Goal: Information Seeking & Learning: Check status

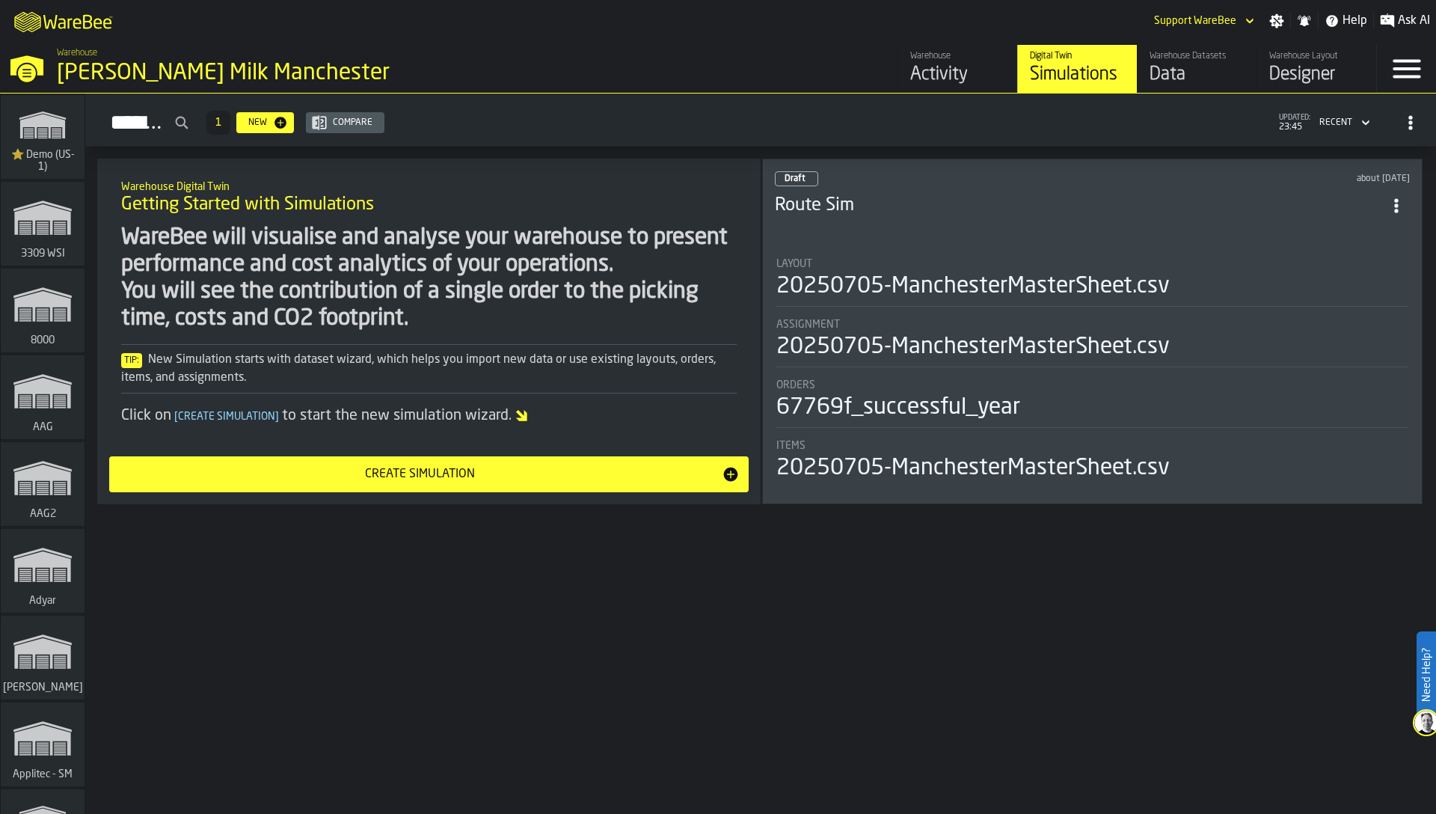
click at [1190, 76] on div "Data" at bounding box center [1196, 75] width 95 height 24
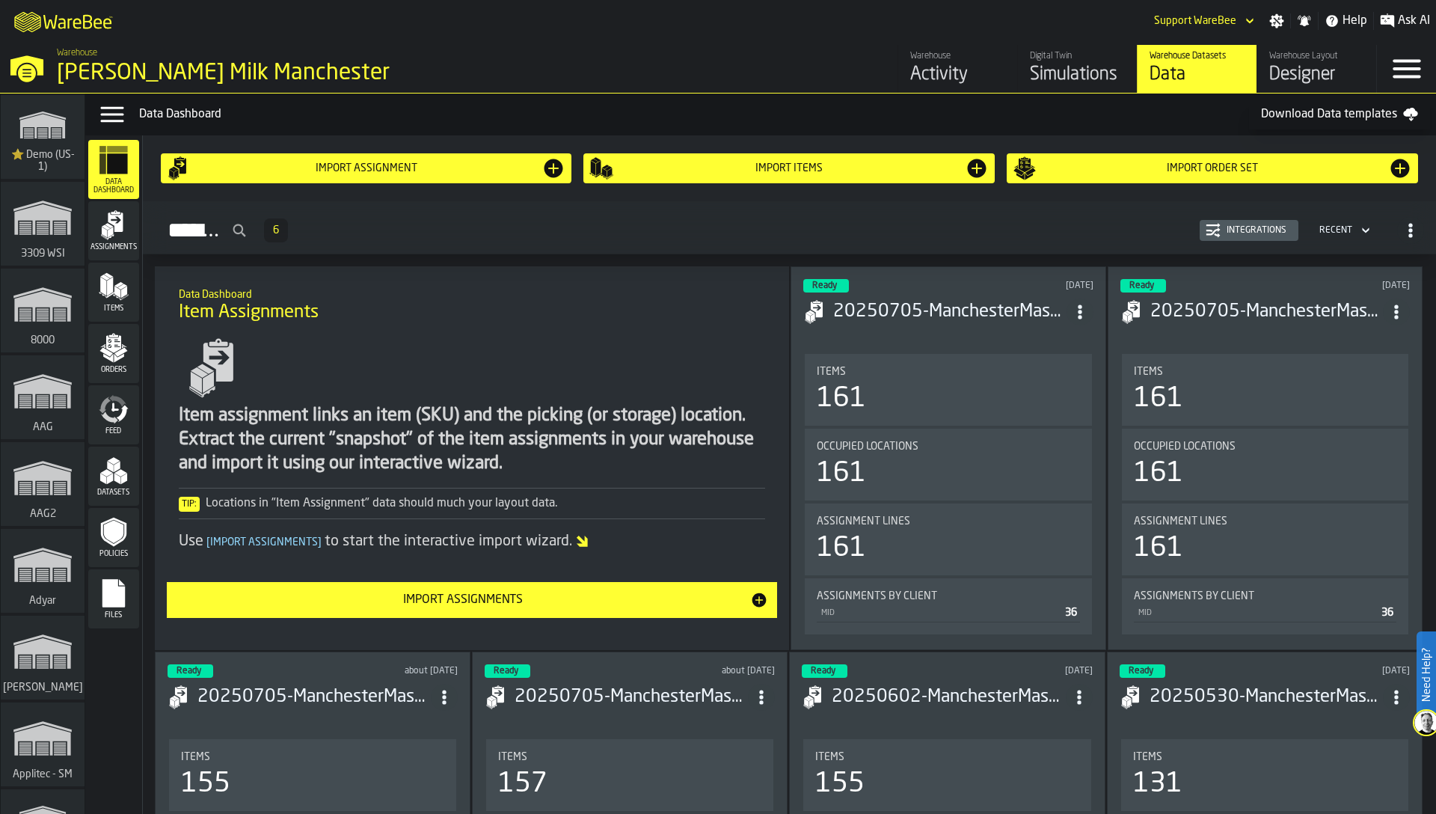
click at [105, 424] on div "Feed" at bounding box center [113, 414] width 51 height 41
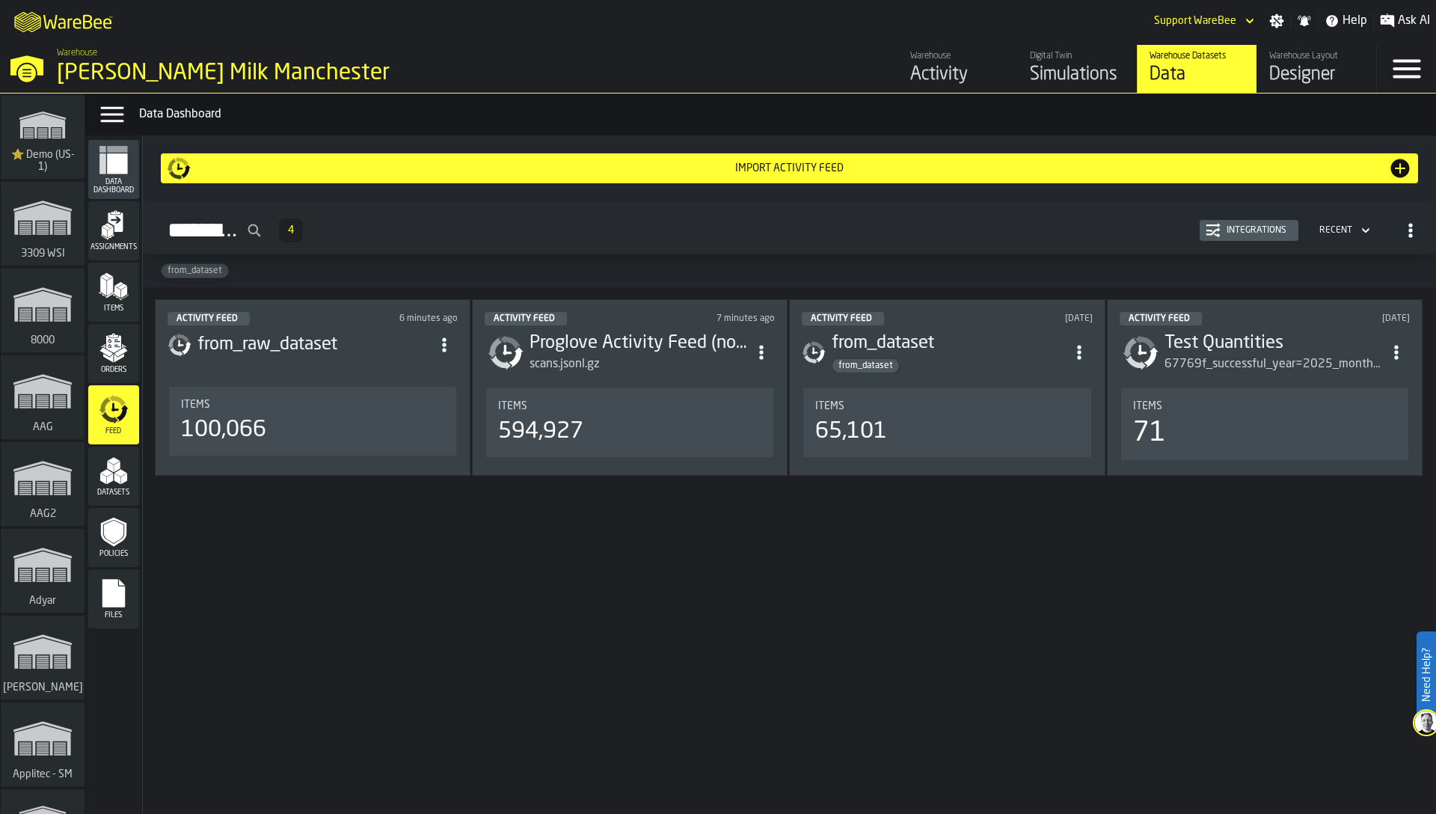
click at [1247, 225] on div "Integrations" at bounding box center [1256, 230] width 72 height 10
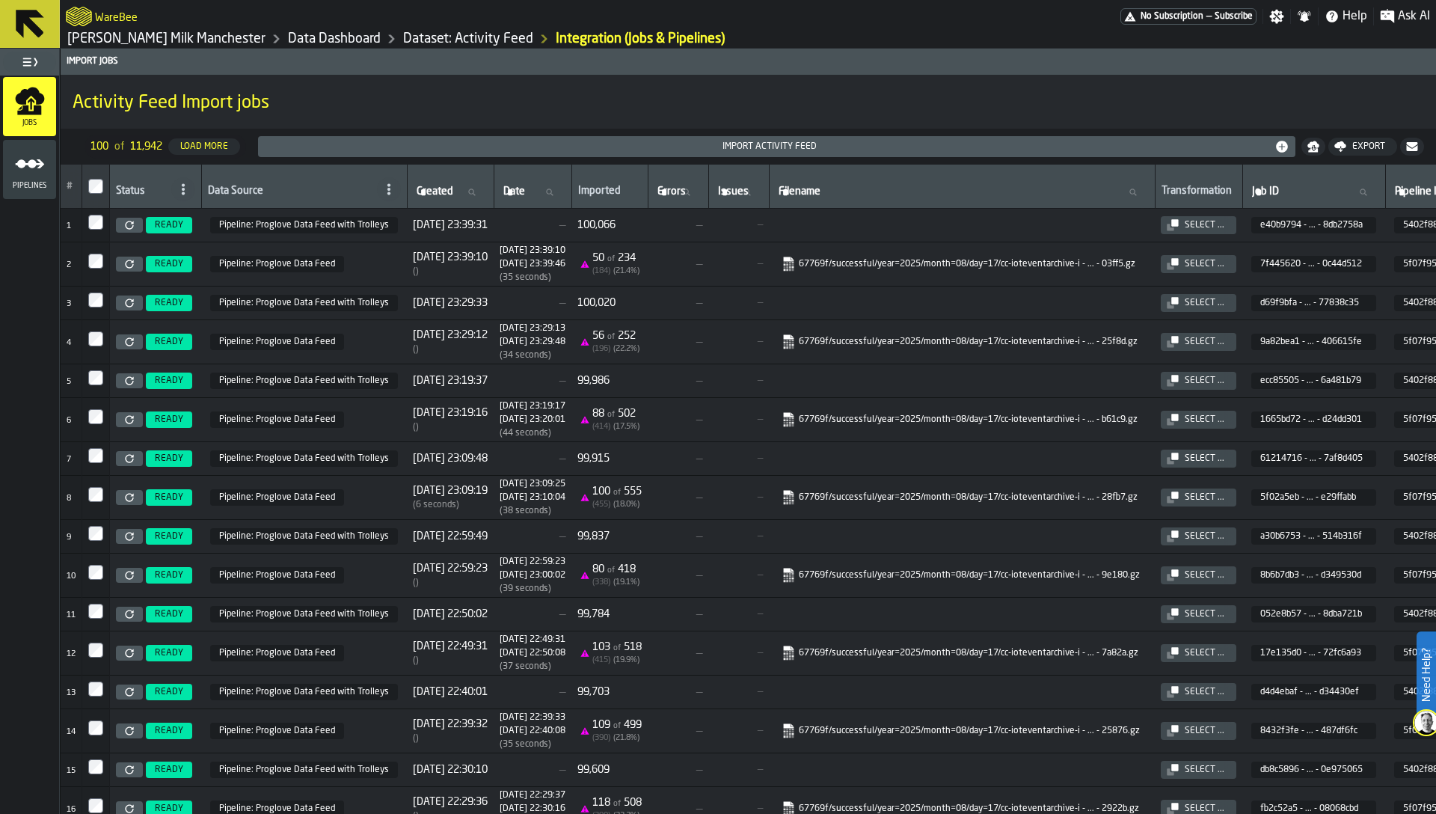
click at [36, 180] on div "Pipelines" at bounding box center [29, 169] width 53 height 41
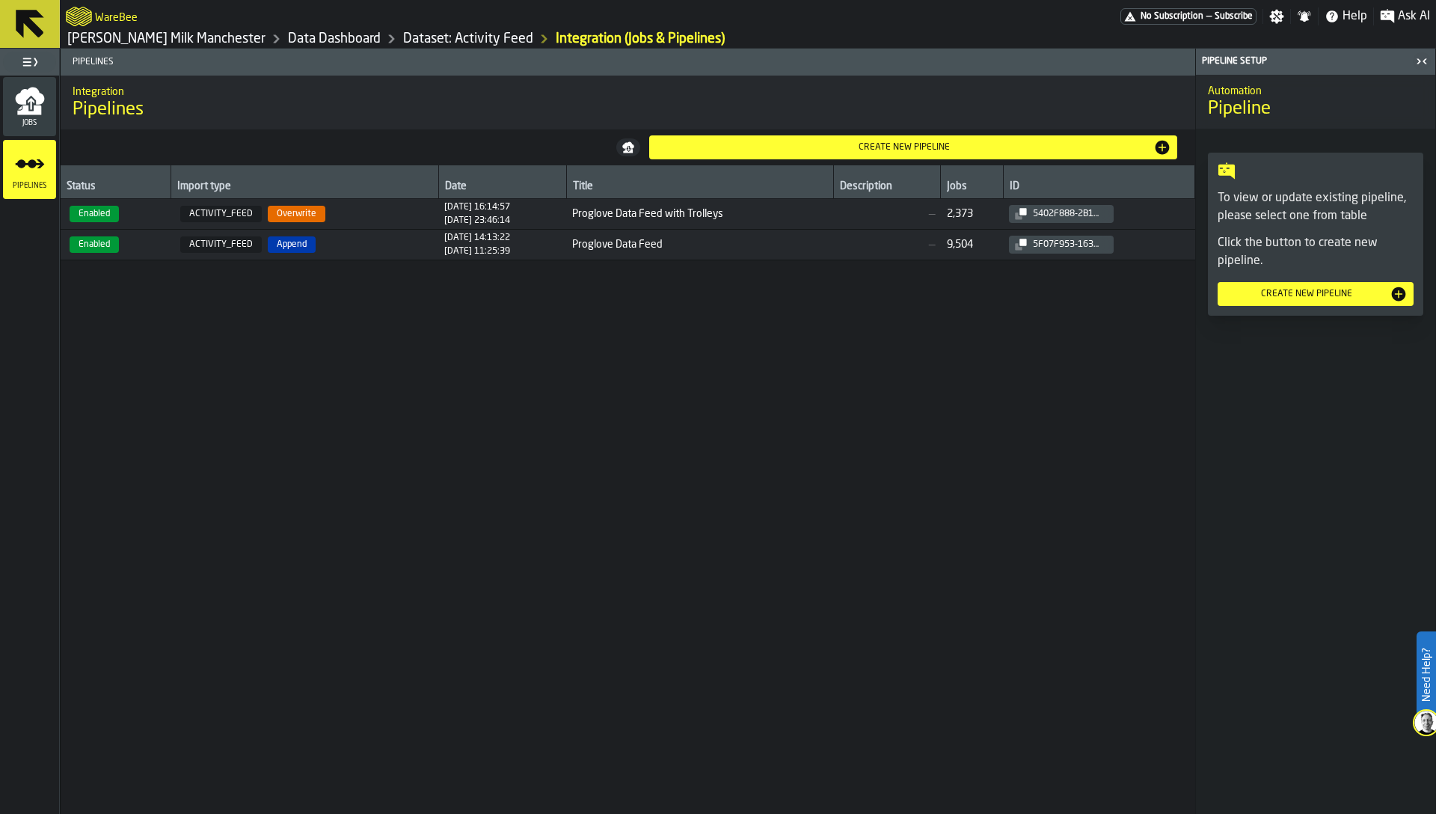
click at [325, 215] on span "ACTIVITY_FEED Overwrite" at bounding box center [305, 214] width 256 height 16
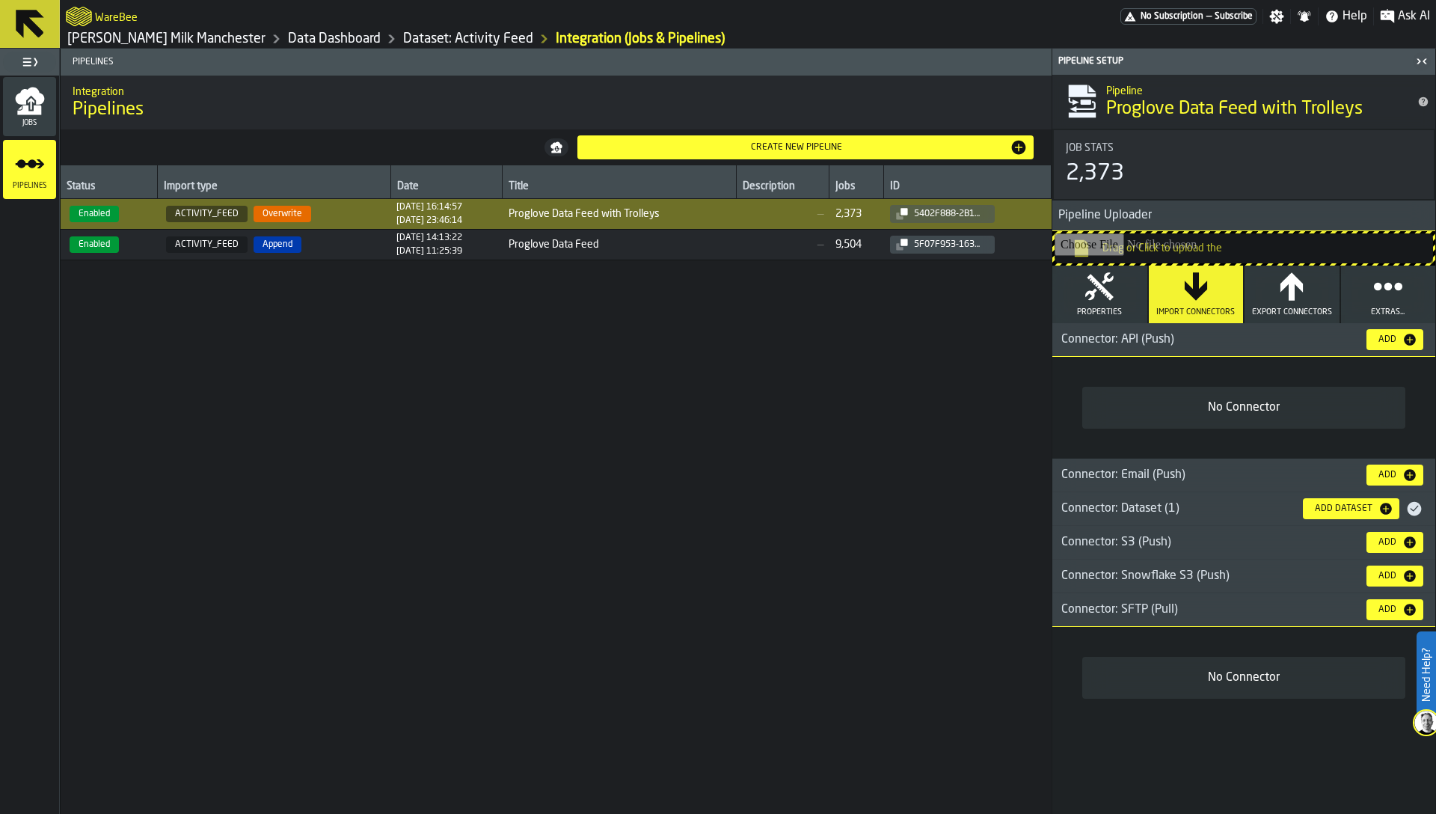
click at [1101, 320] on button "Properties" at bounding box center [1099, 294] width 95 height 58
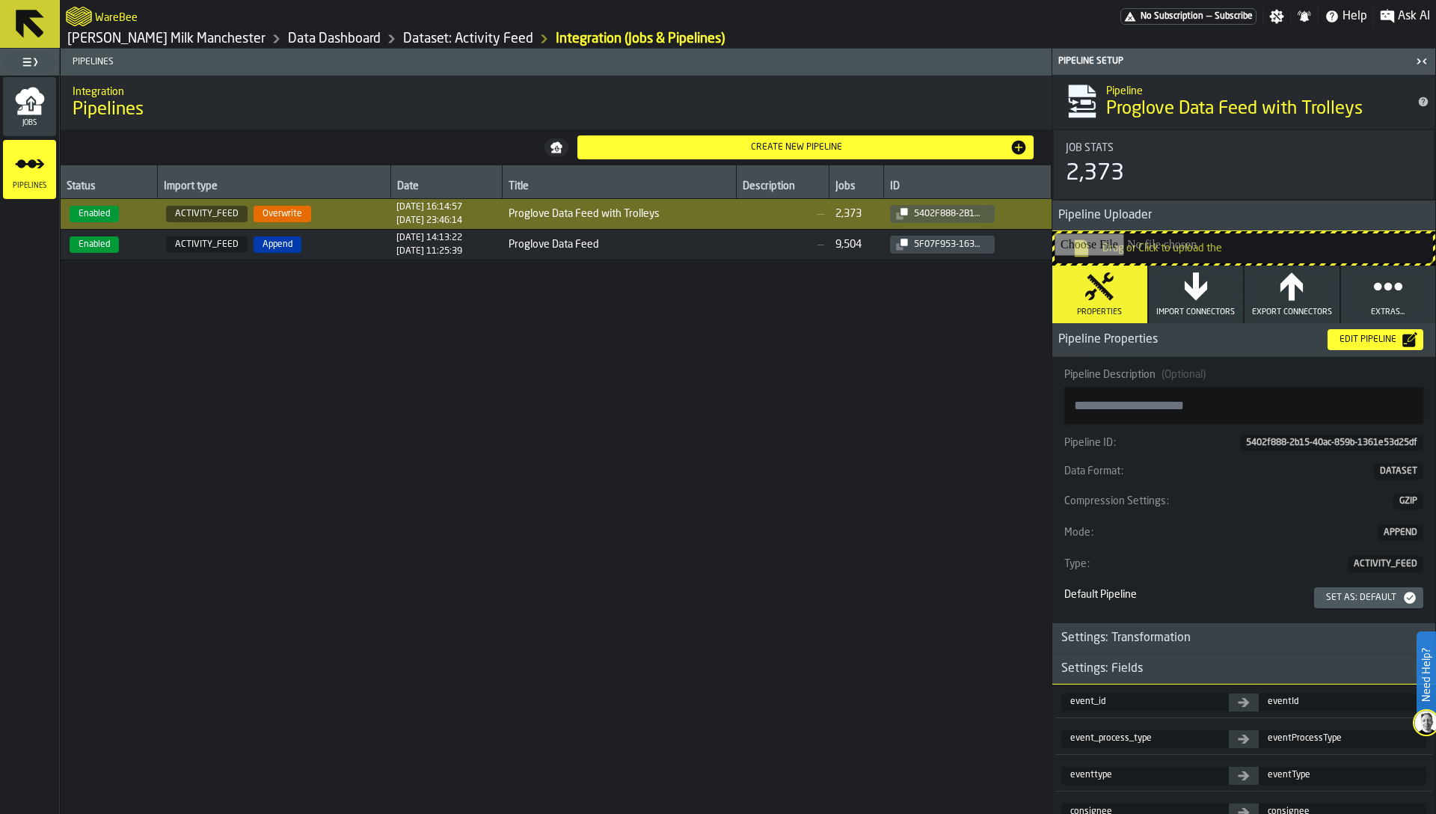
click at [1352, 343] on div "Edit Pipeline" at bounding box center [1367, 339] width 69 height 10
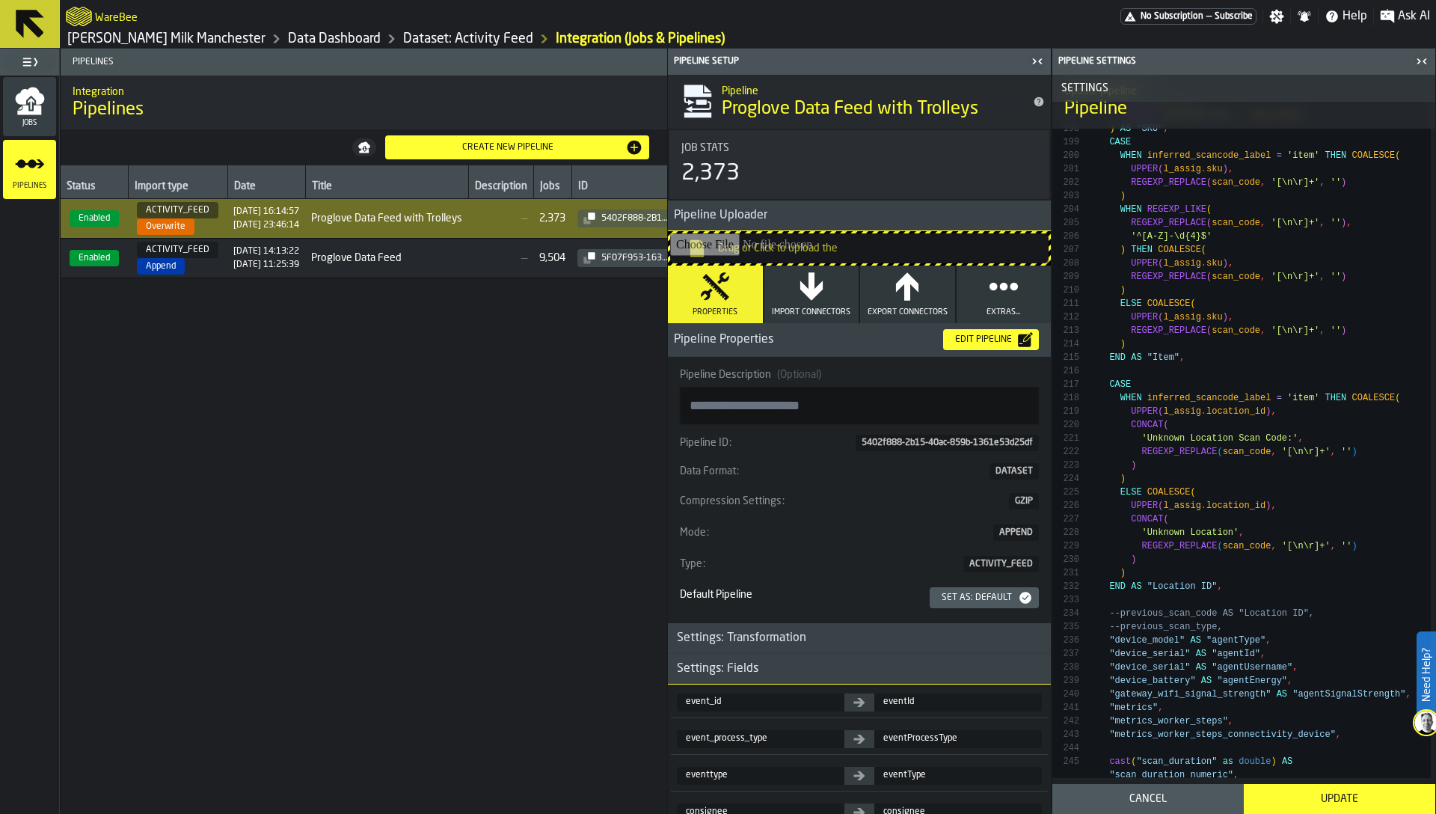
scroll to position [3468, 0]
click at [1155, 392] on div "WITH latest_assignment AS ( SELECT * , ROW_NUMBER ( ) OVER ( PARTITION BY sku O…" at bounding box center [1264, 15] width 332 height 5799
type textarea "**********"
click at [1178, 610] on div "WITH latest_assignment AS ( SELECT * , ROW_NUMBER ( ) OVER ( PARTITION BY sku O…" at bounding box center [1264, 15] width 332 height 5799
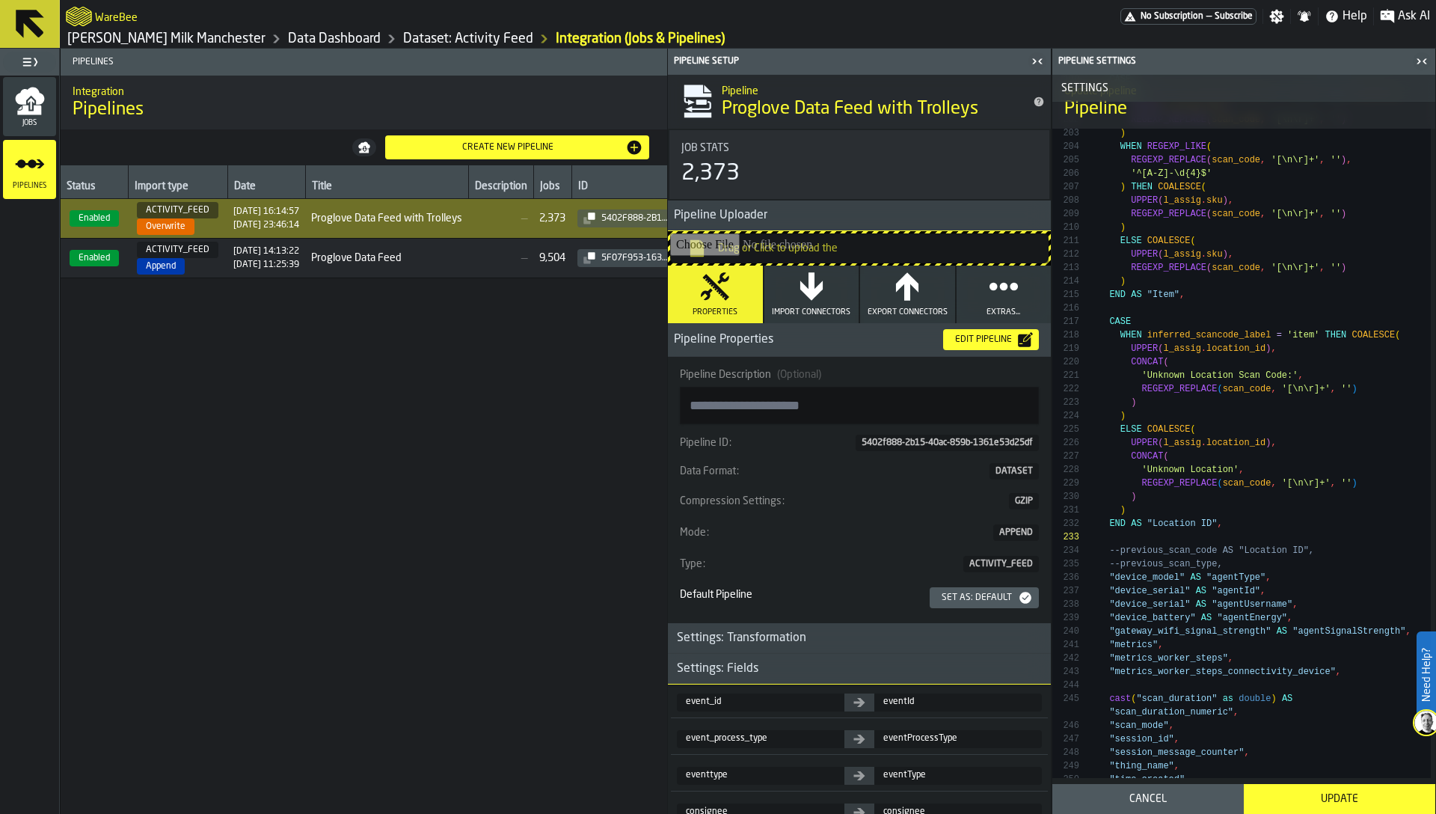
scroll to position [3522, 0]
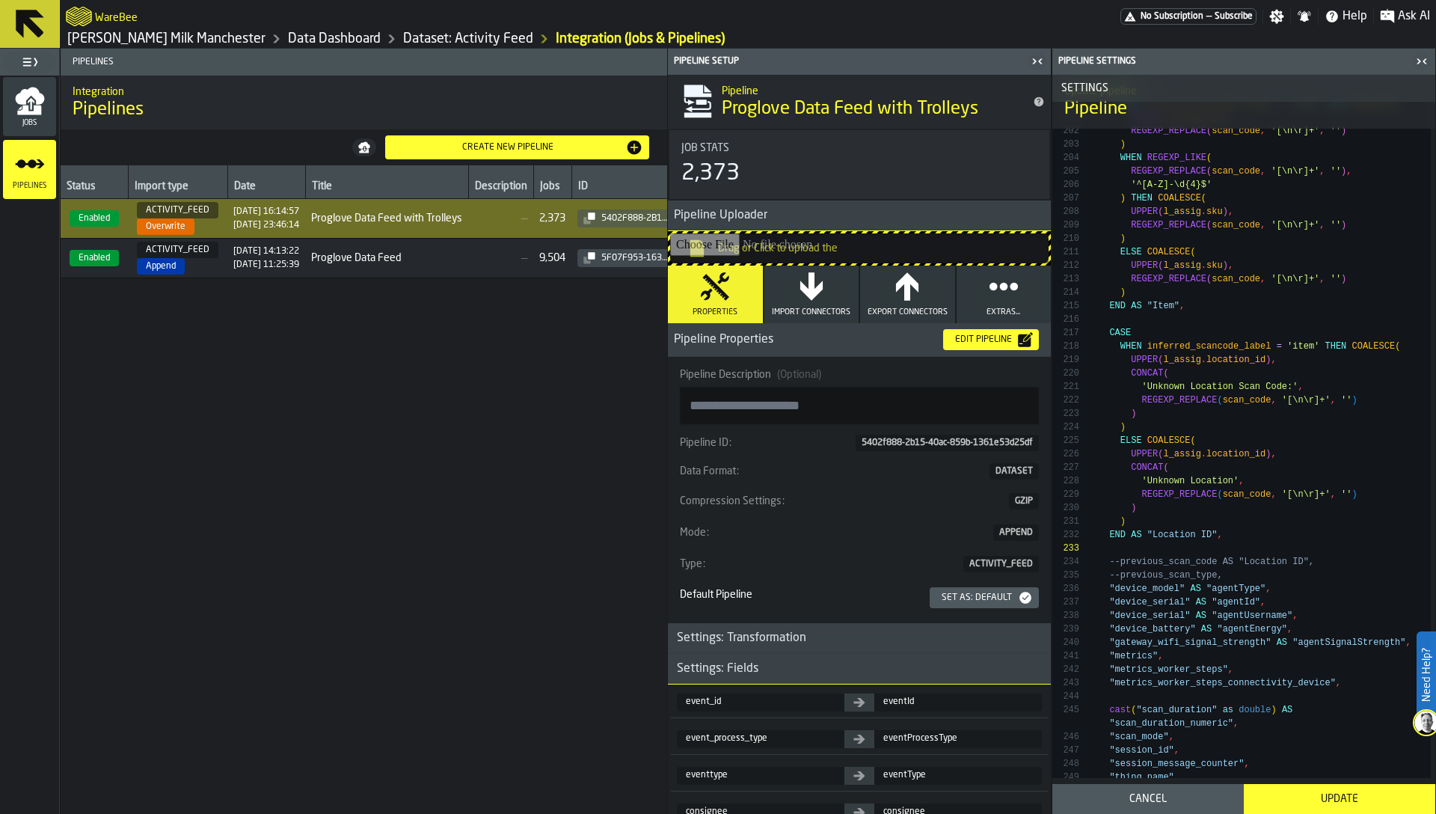
click at [1033, 63] on icon "button-toggle-Close me" at bounding box center [1037, 61] width 18 height 18
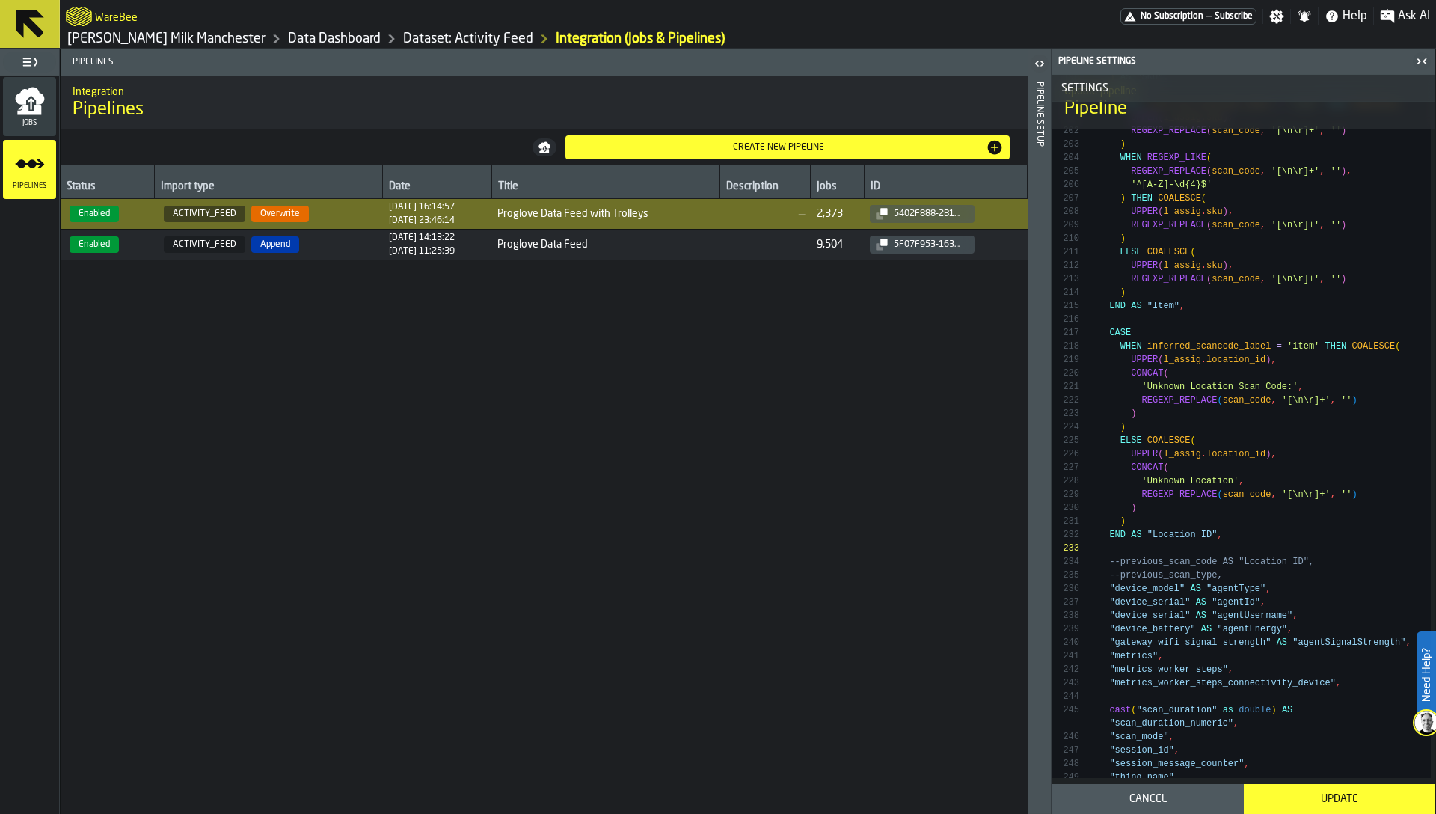
click at [1426, 59] on icon "button-toggle-Close me" at bounding box center [1421, 61] width 18 height 18
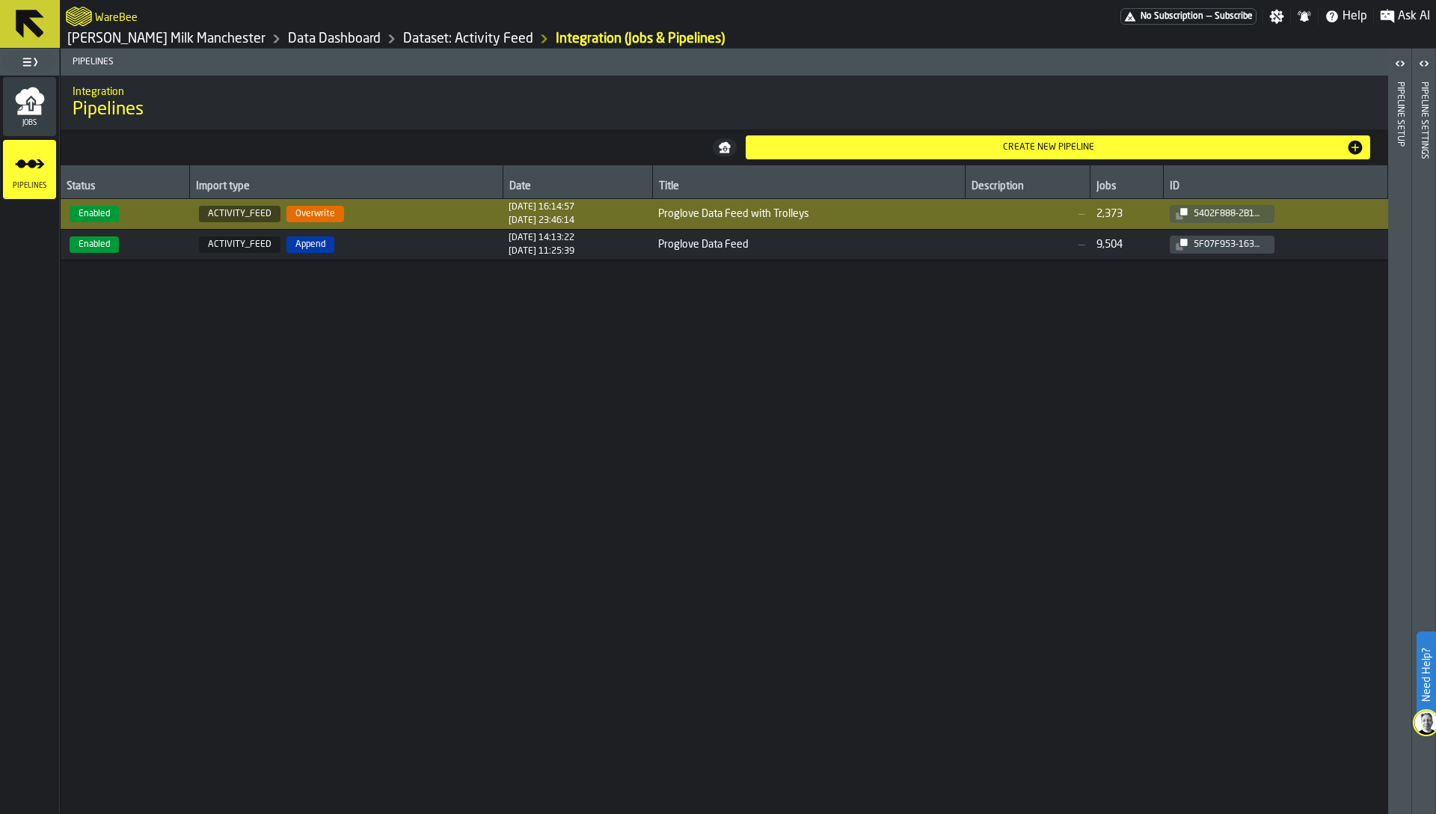
click at [1431, 237] on header "Pipeline Settings" at bounding box center [1423, 431] width 23 height 765
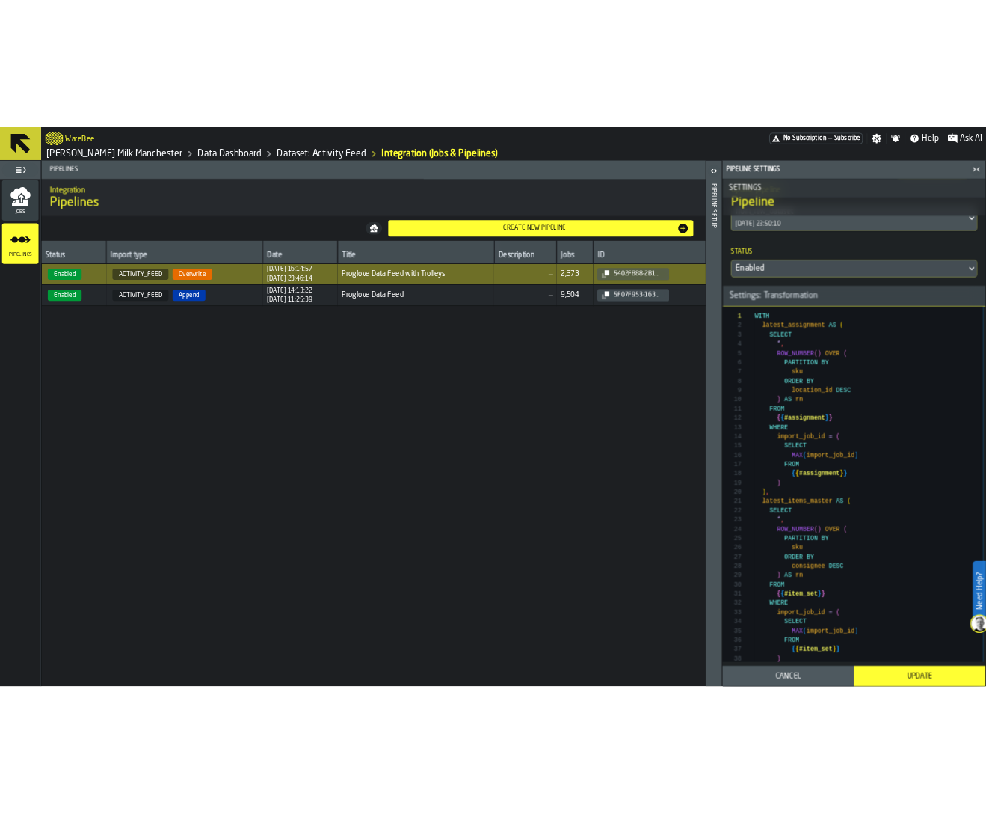
scroll to position [324, 0]
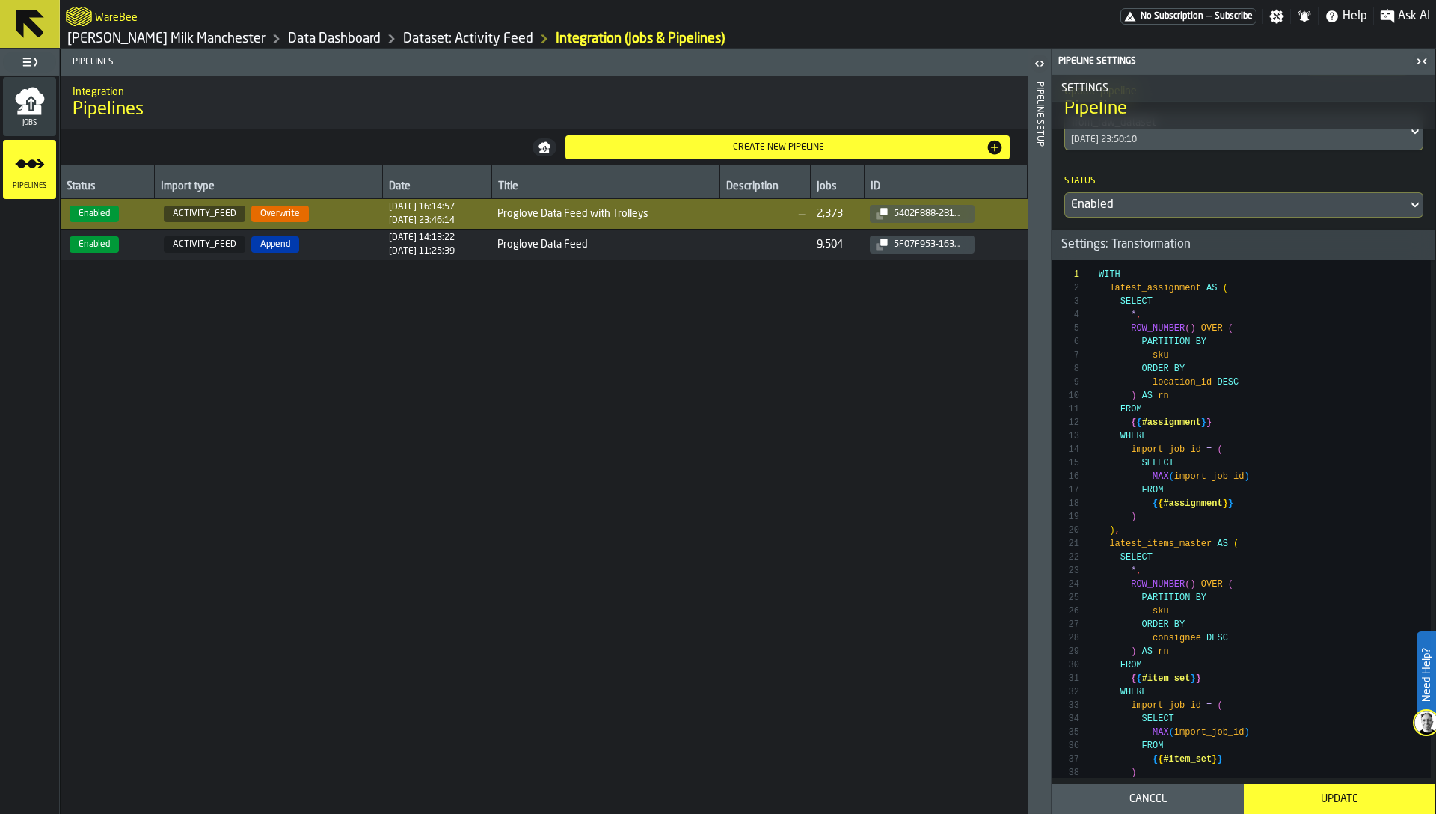
click at [403, 35] on link "Dataset: Activity Feed" at bounding box center [468, 39] width 130 height 16
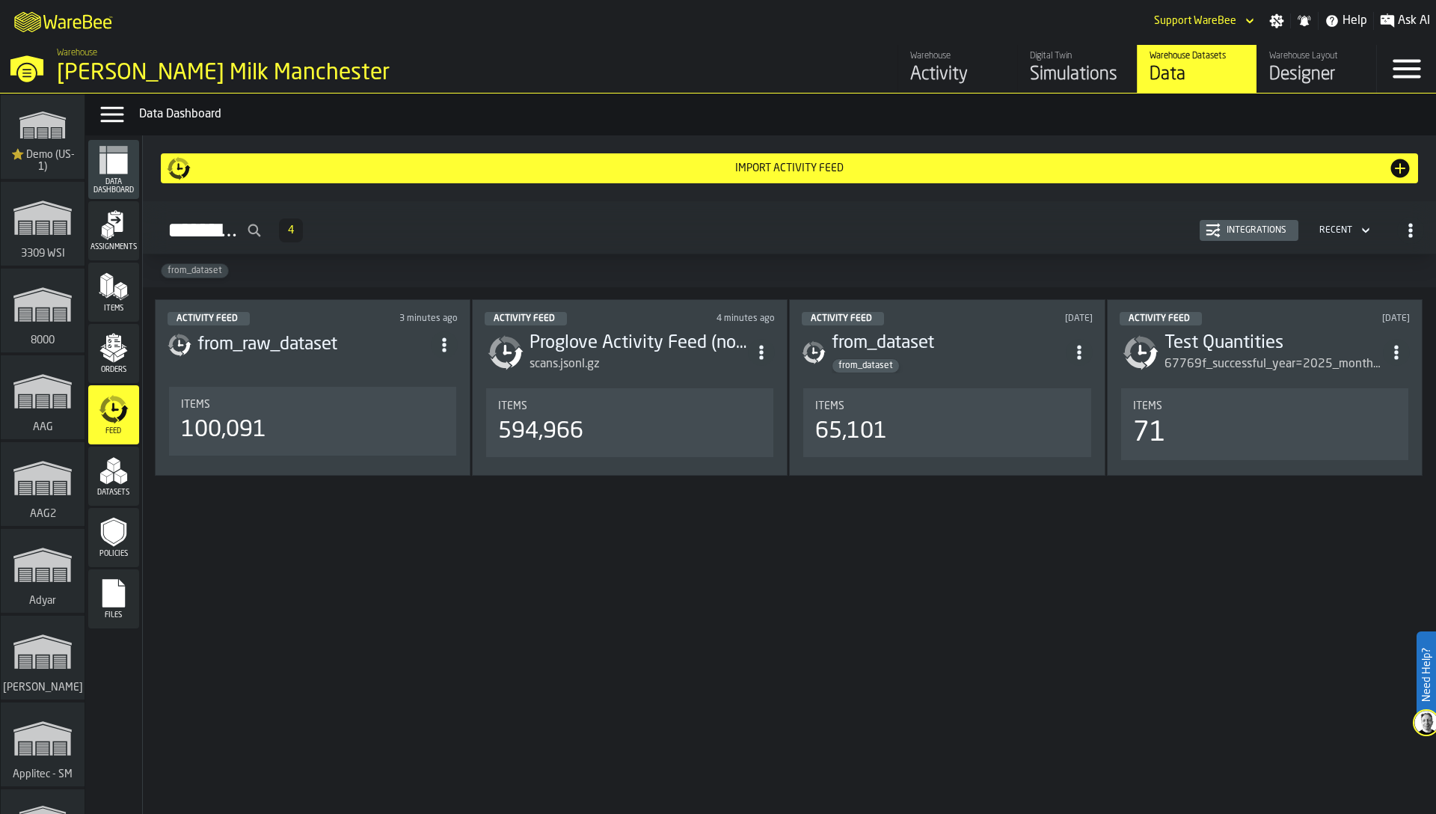
click at [968, 71] on div "Activity" at bounding box center [957, 75] width 95 height 24
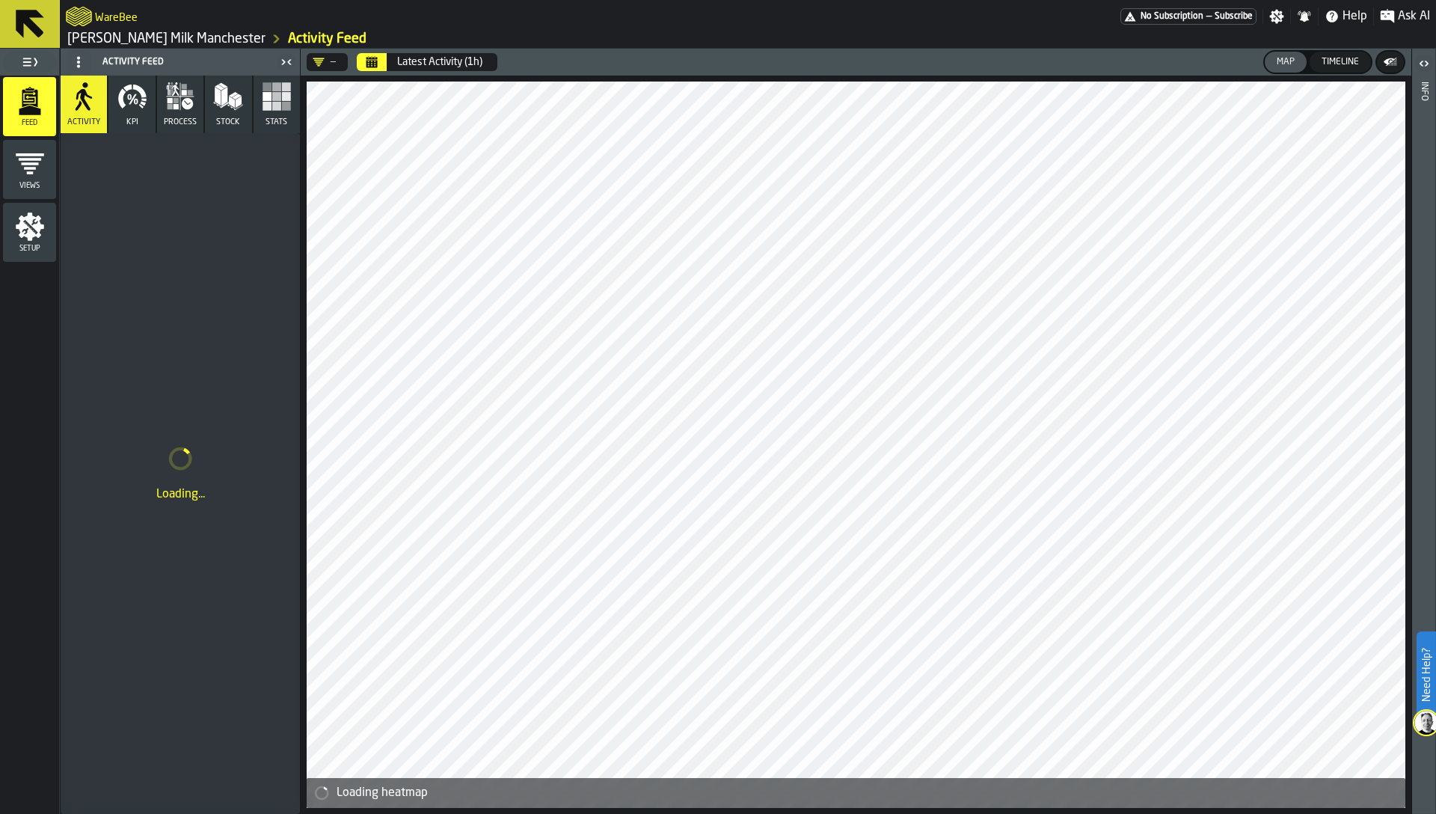
click at [183, 108] on icon "button" at bounding box center [180, 97] width 30 height 30
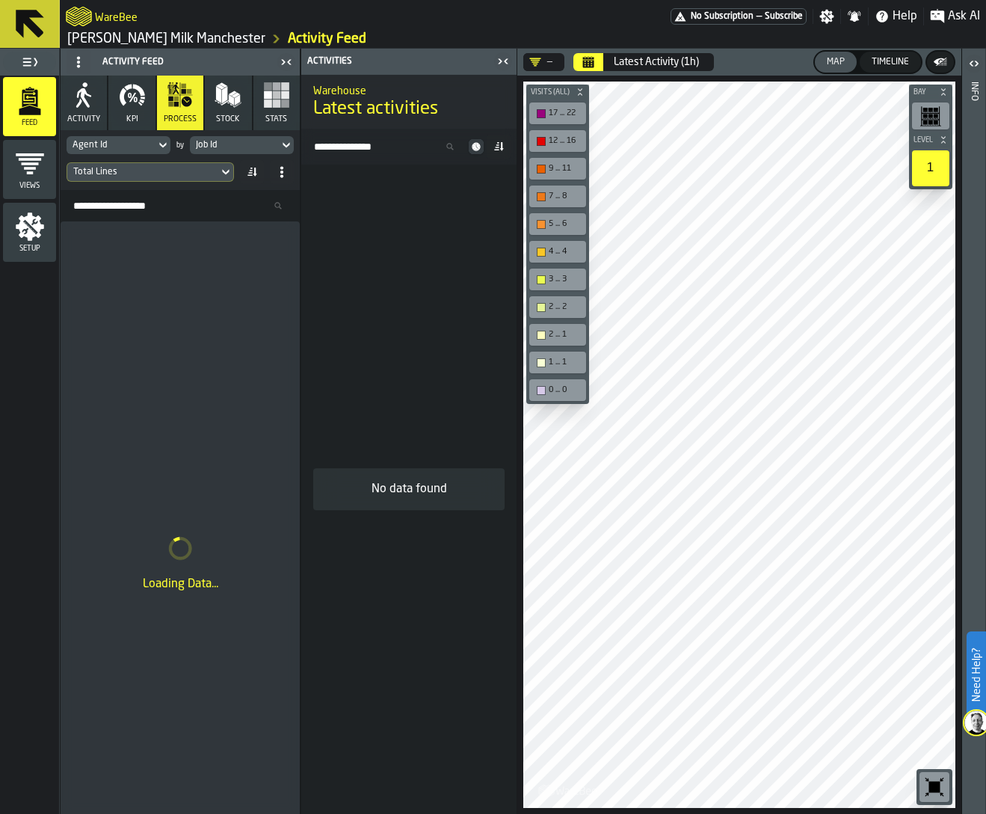
click at [93, 143] on div "Agent Id" at bounding box center [111, 145] width 77 height 10
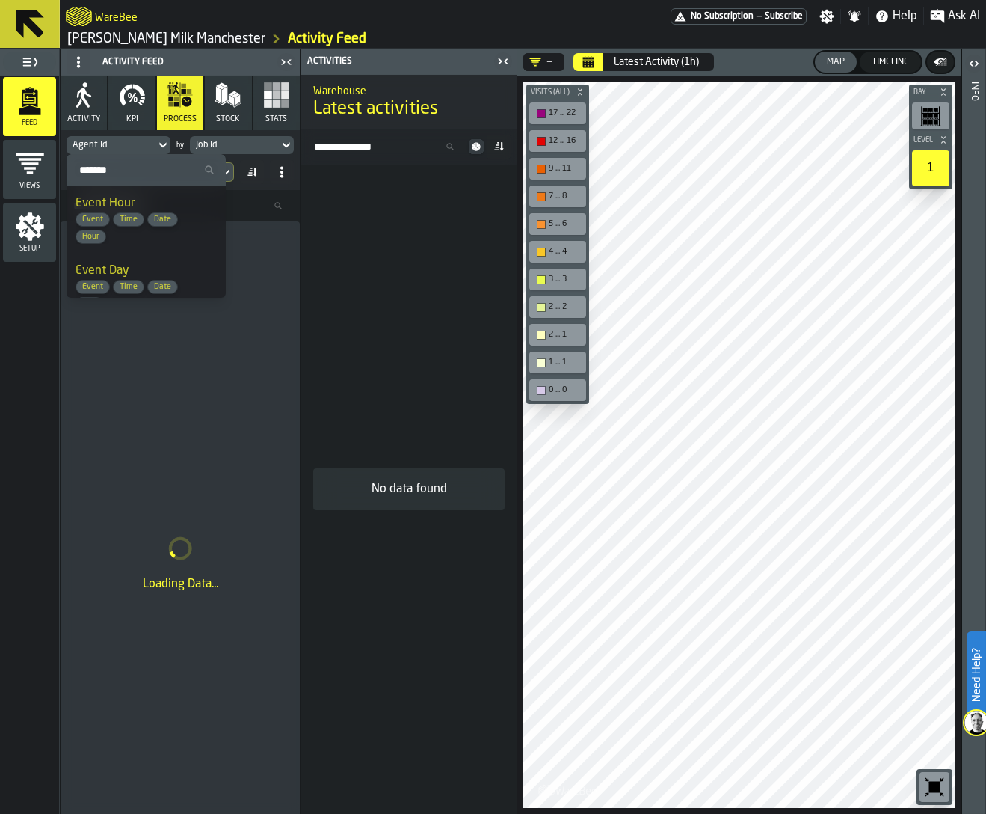
click at [353, 229] on div "No data found" at bounding box center [408, 488] width 215 height 649
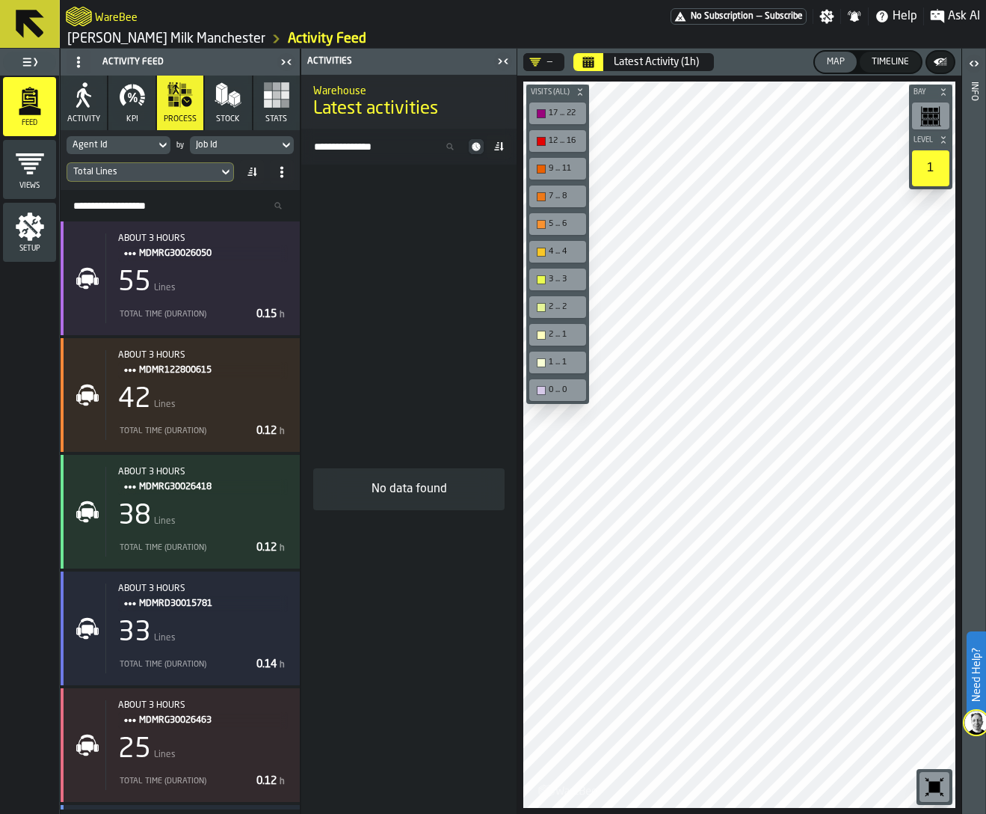
click at [236, 143] on div "Job Id" at bounding box center [234, 145] width 77 height 10
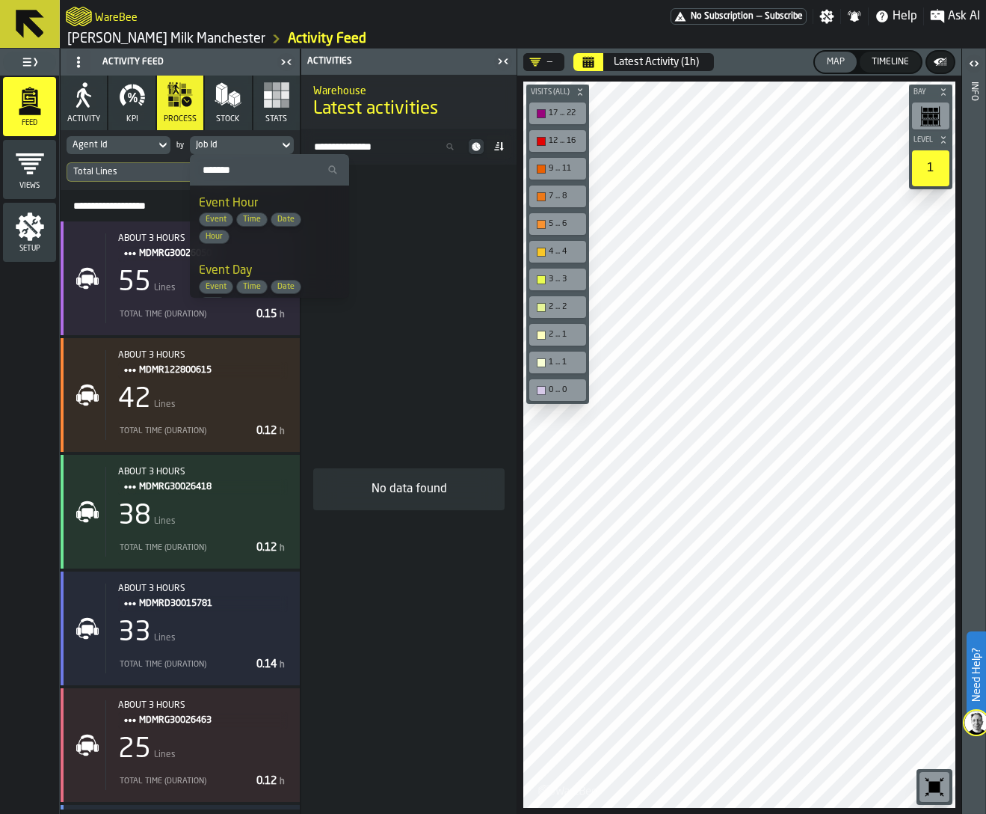
click at [233, 209] on div "Event Hour Event Time Date Hour" at bounding box center [269, 218] width 141 height 49
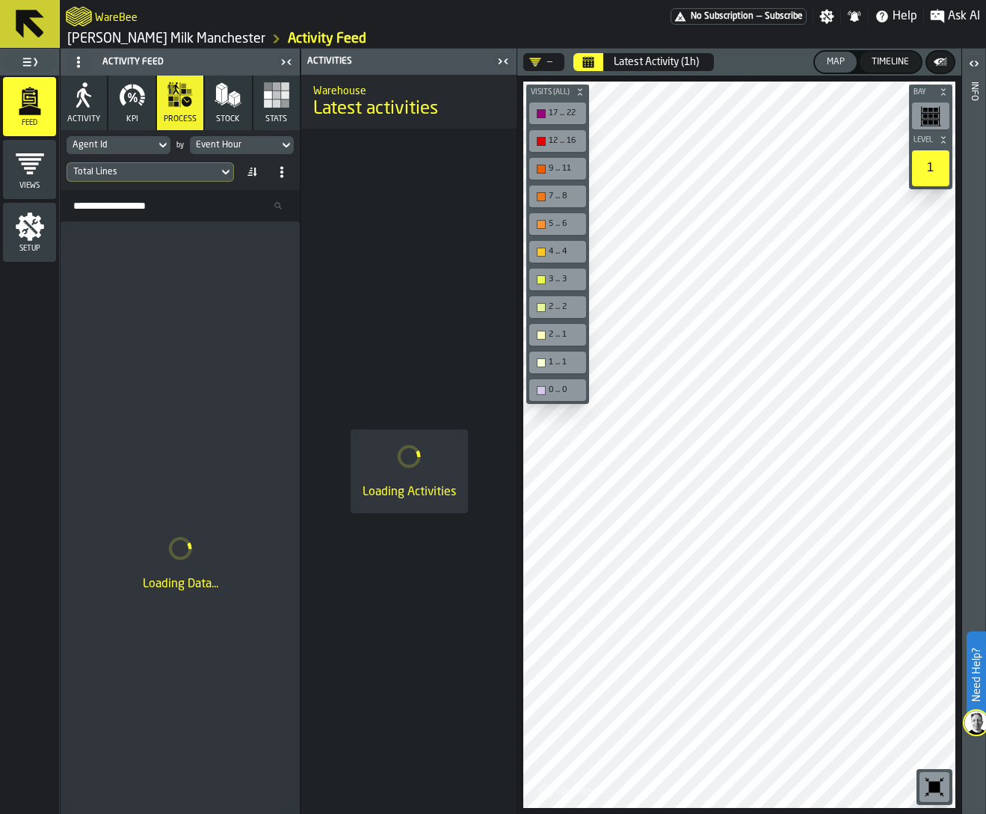
click at [142, 173] on div "Total Lines" at bounding box center [142, 172] width 139 height 10
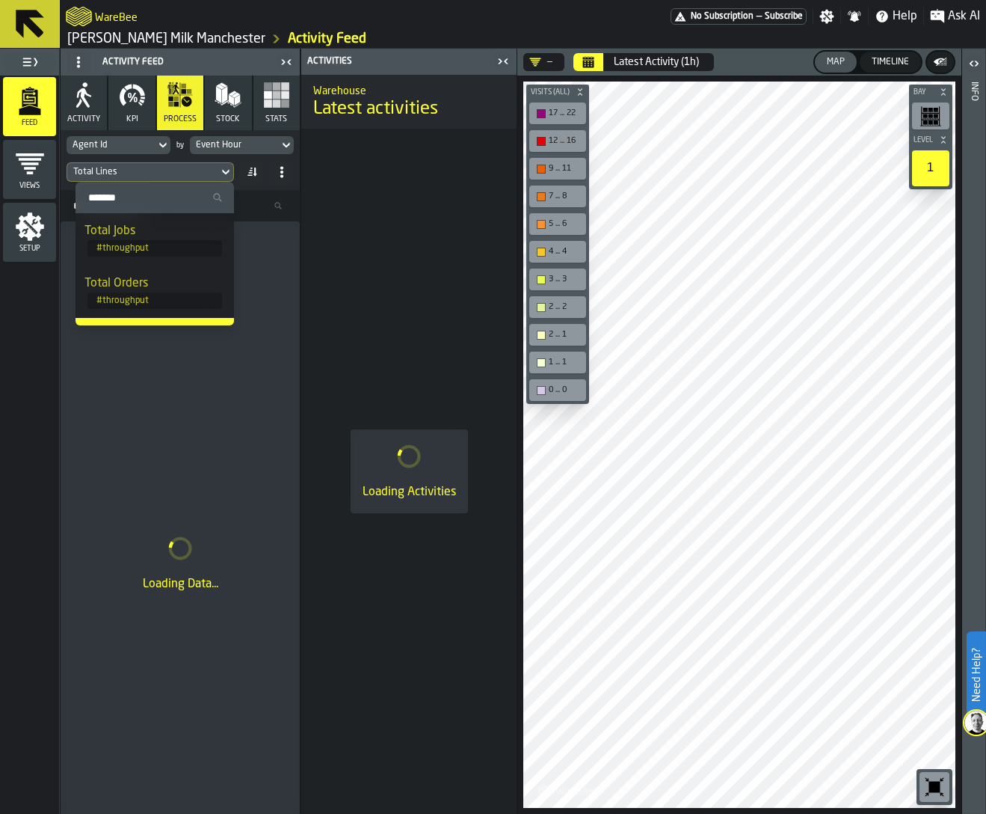
click at [143, 200] on input "Search" at bounding box center [155, 197] width 147 height 19
click at [93, 289] on div "Total Orders" at bounding box center [154, 283] width 141 height 18
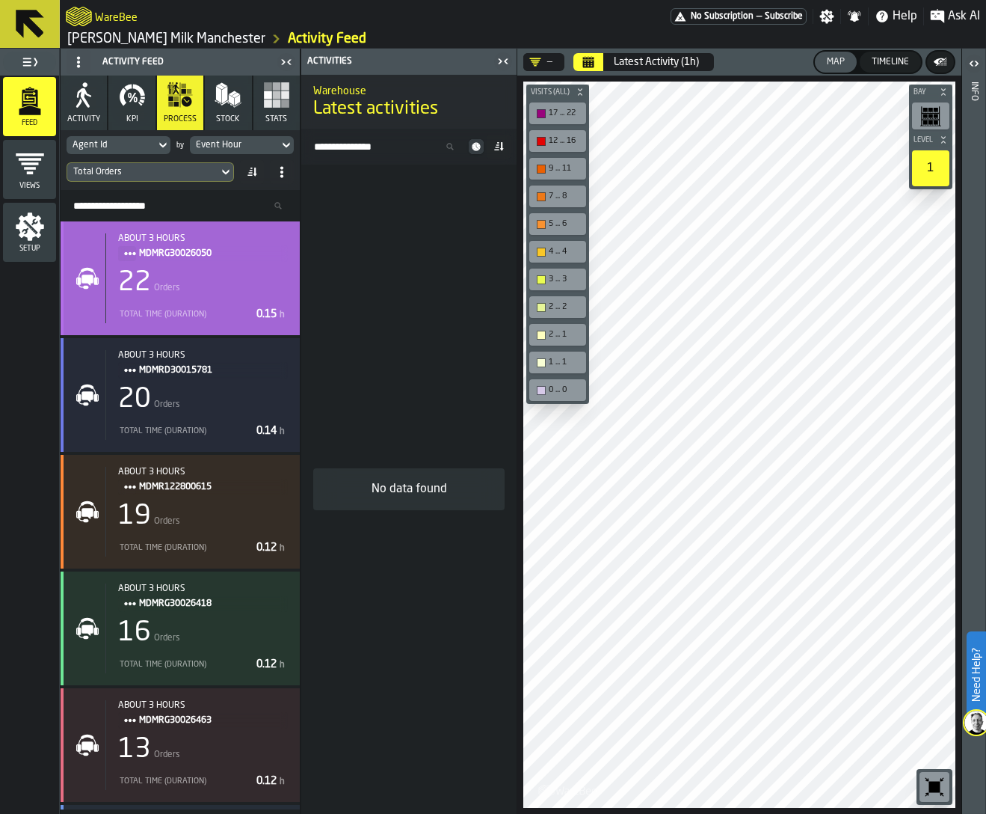
click at [167, 277] on div "22 Orders" at bounding box center [203, 283] width 170 height 30
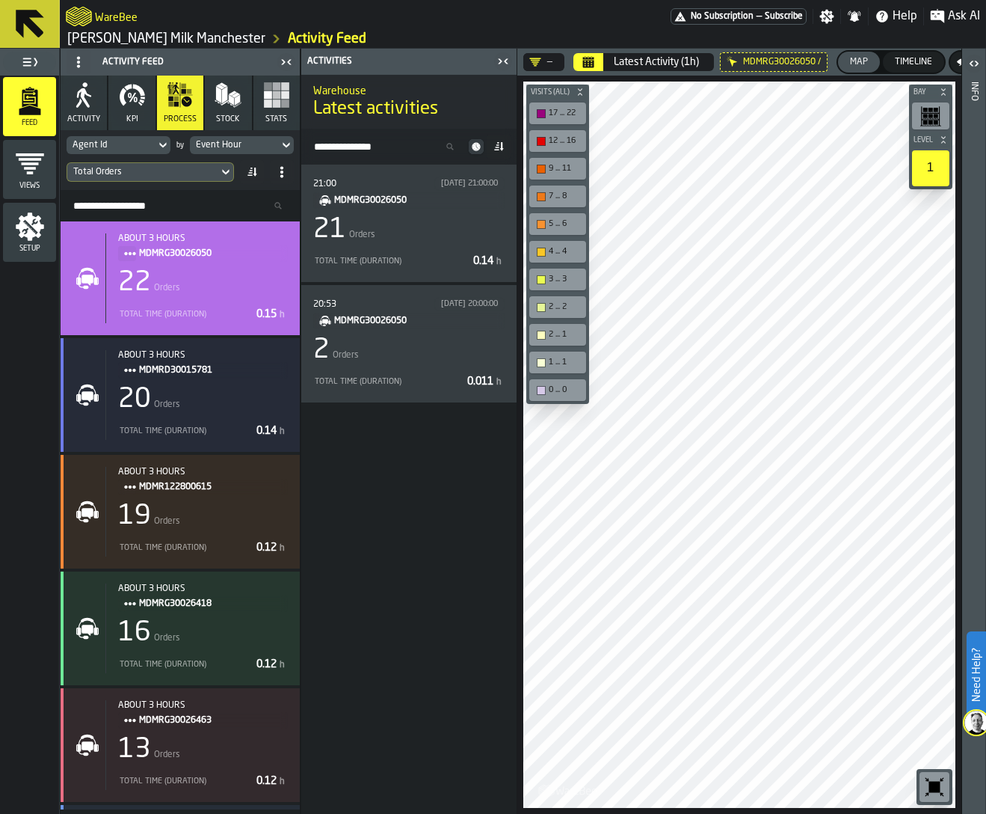
click at [597, 58] on button "Calendar" at bounding box center [588, 62] width 30 height 18
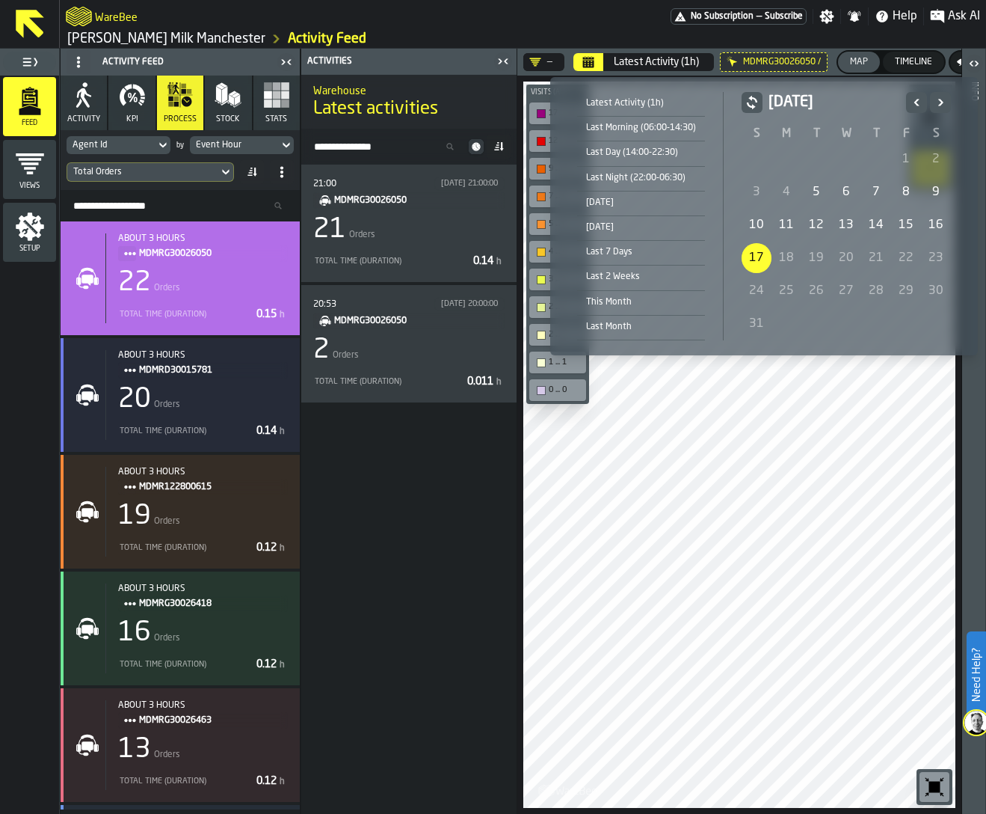
click at [643, 206] on div "[DATE]" at bounding box center [641, 202] width 128 height 16
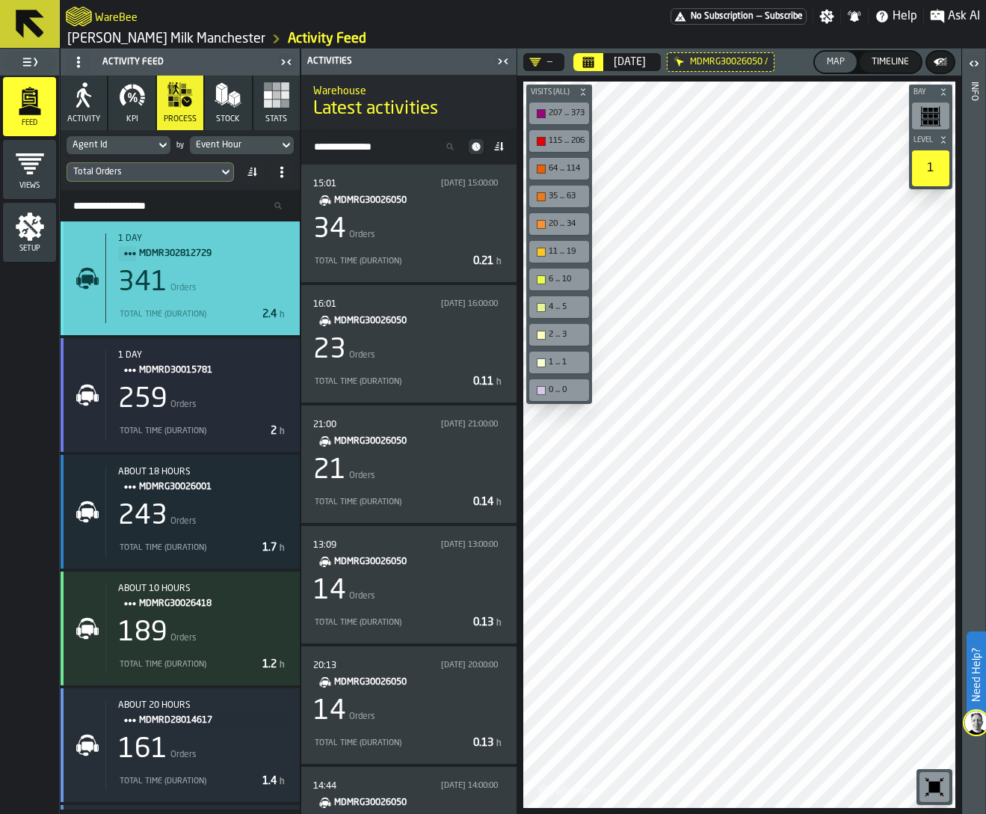
click at [194, 299] on div "1 day MDMR302812729 341 Orders Total Time (Duration) 2.4 h" at bounding box center [196, 278] width 182 height 90
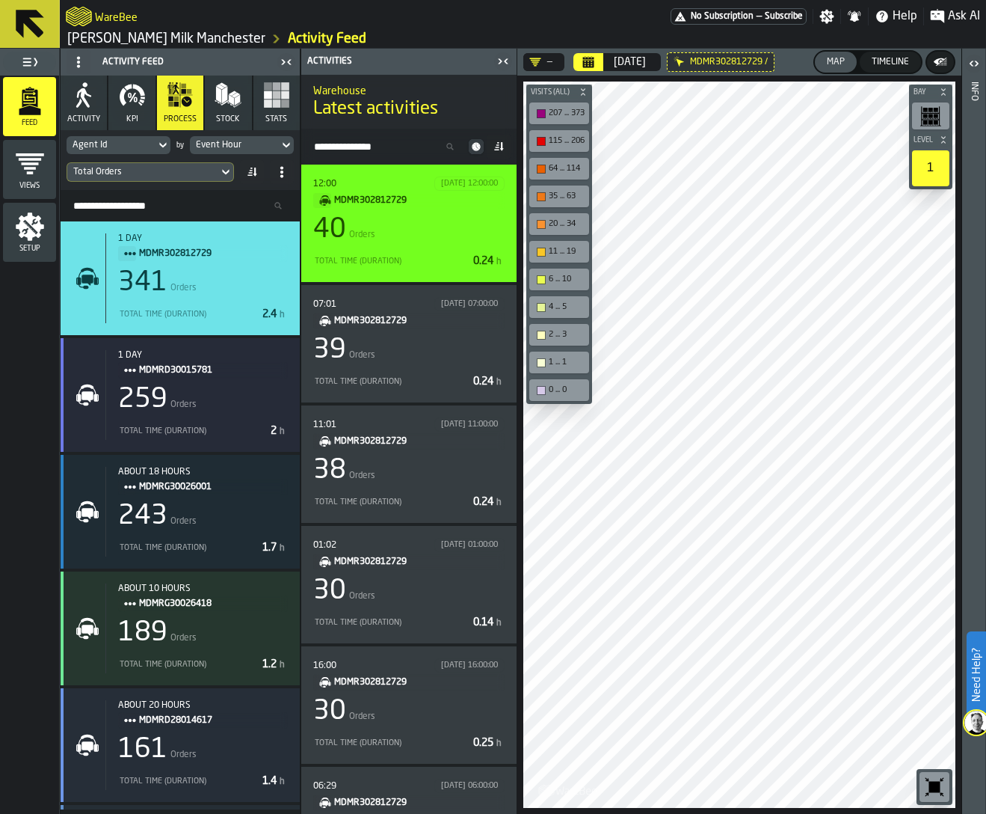
click at [369, 218] on div "40 Orders" at bounding box center [408, 230] width 191 height 30
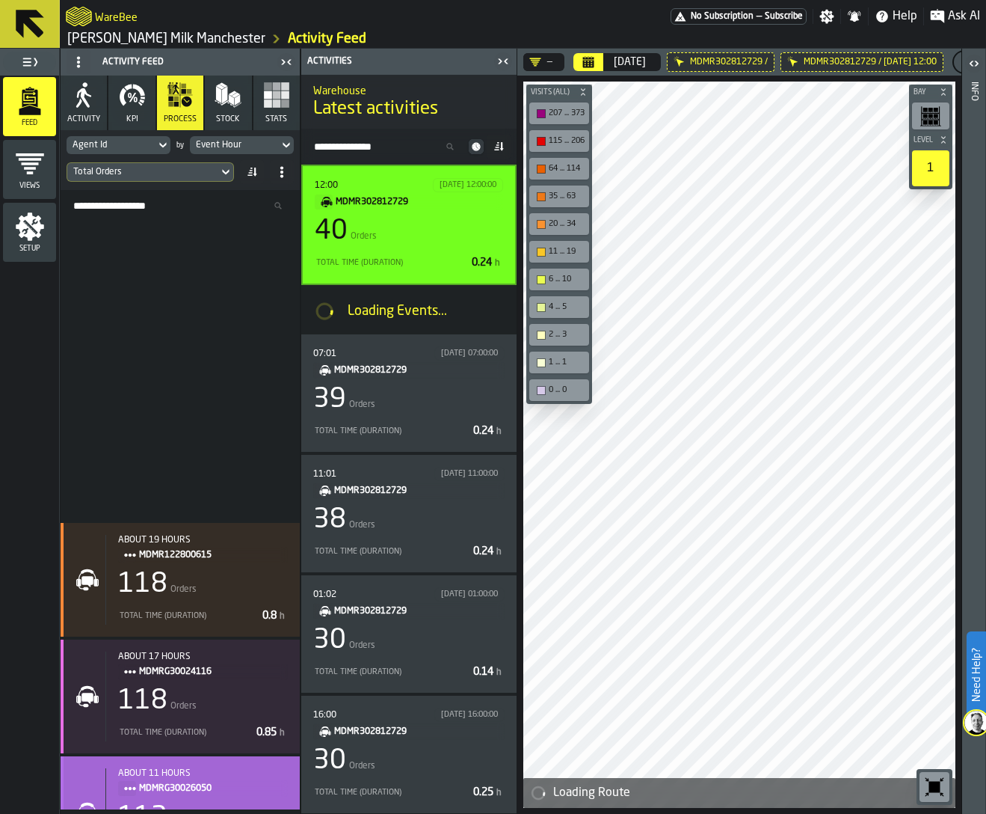
scroll to position [1098, 0]
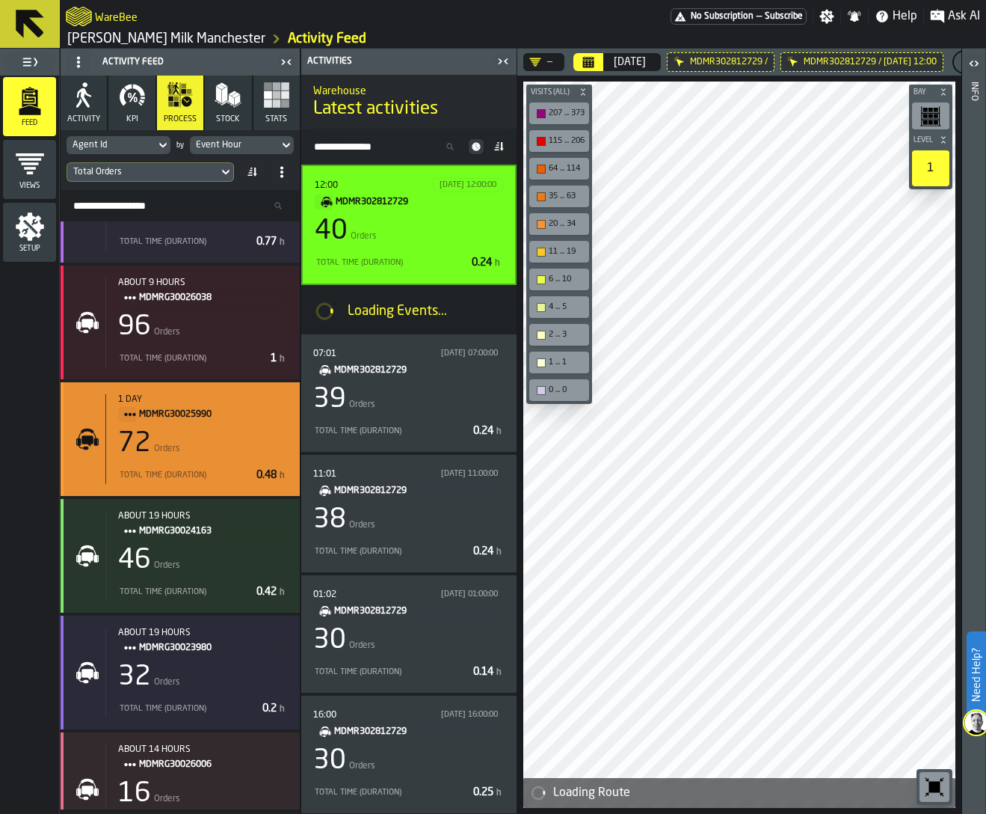
click at [211, 471] on div "Total Time (Duration)" at bounding box center [184, 475] width 132 height 10
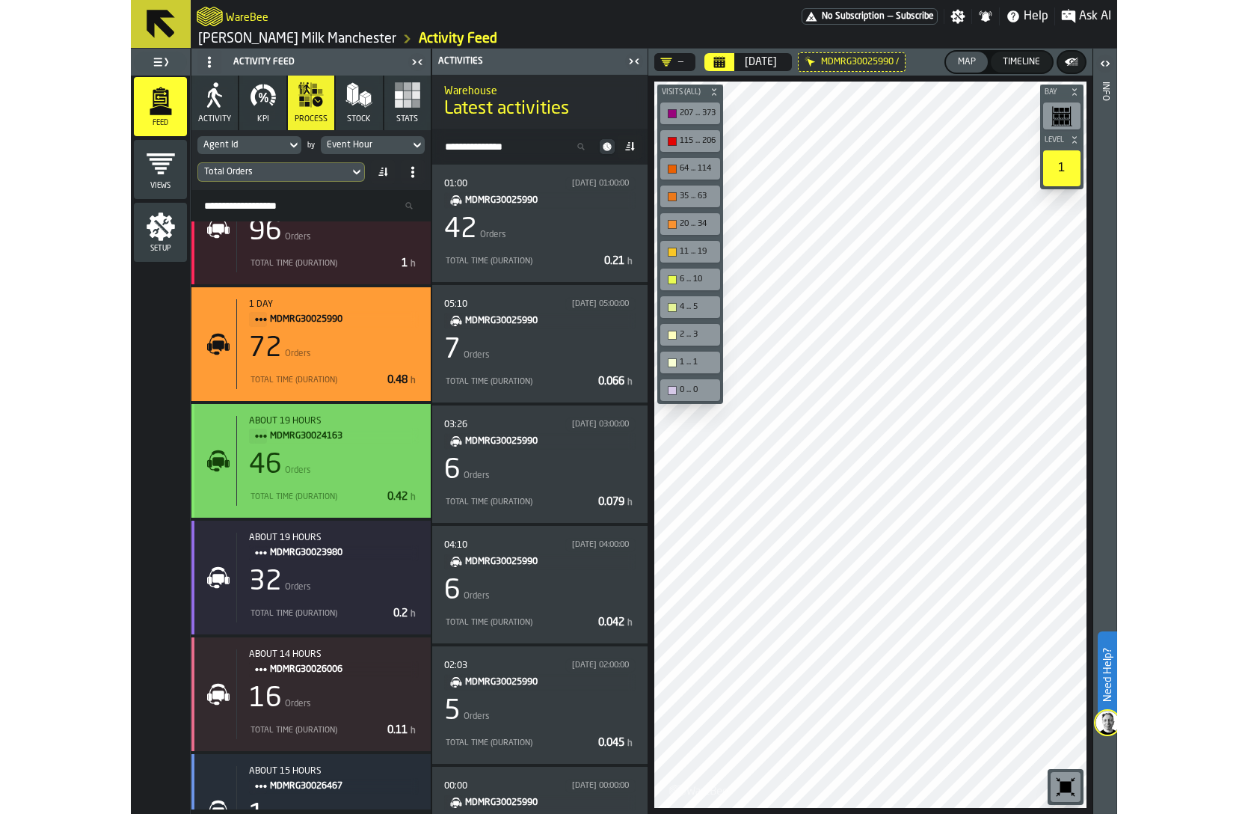
scroll to position [1226, 0]
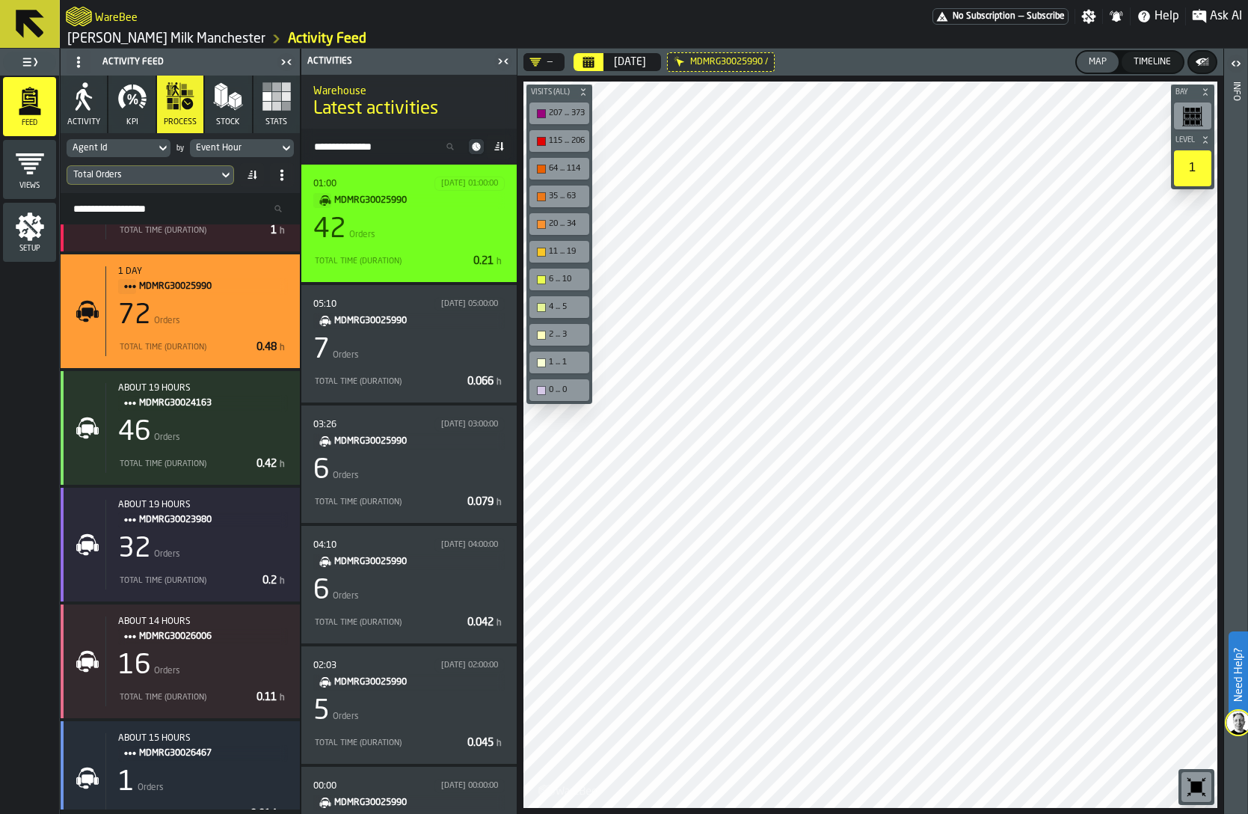
click at [355, 252] on div "Total Time (Duration) 0.21 h" at bounding box center [408, 261] width 191 height 18
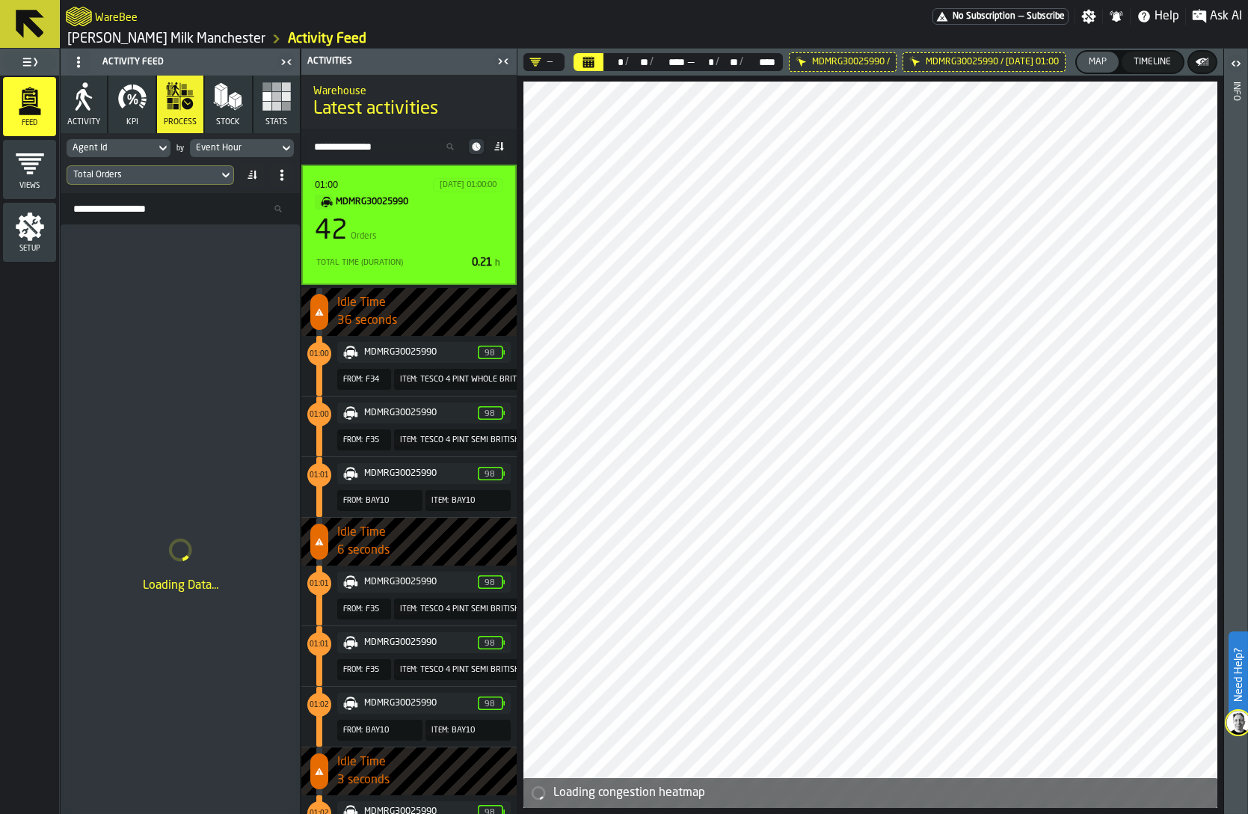
scroll to position [3733, 0]
